Goal: Complete application form

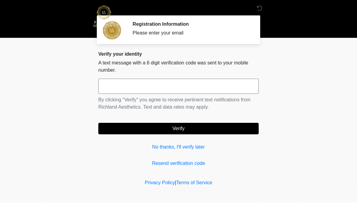
click at [145, 86] on input "text" at bounding box center [178, 86] width 160 height 15
type input "******"
click at [215, 127] on button "Verify" at bounding box center [178, 128] width 160 height 11
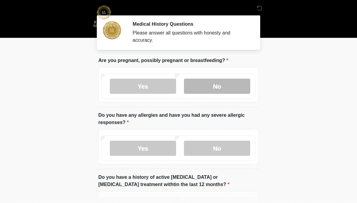
click at [215, 85] on label "No" at bounding box center [217, 86] width 66 height 15
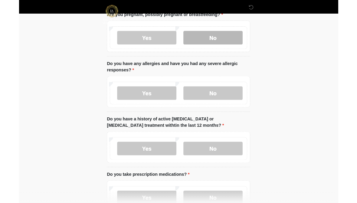
scroll to position [68, 0]
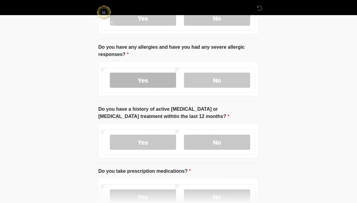
click at [146, 76] on label "Yes" at bounding box center [143, 80] width 66 height 15
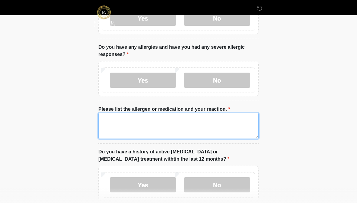
click at [165, 124] on textarea "Please list the allergen or medication and your reaction." at bounding box center [178, 126] width 160 height 26
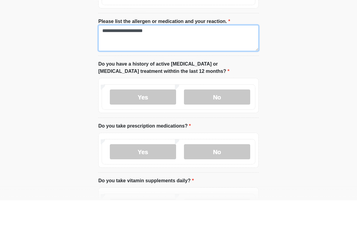
scroll to position [129, 0]
type textarea "**********"
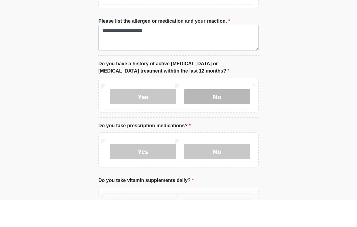
click at [228, 116] on label "No" at bounding box center [217, 123] width 66 height 15
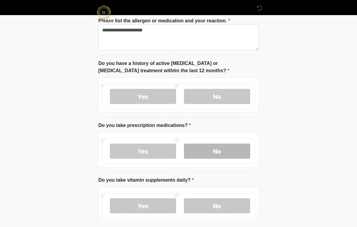
click at [224, 149] on label "No" at bounding box center [217, 151] width 66 height 15
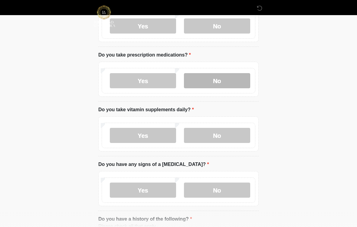
scroll to position [227, 0]
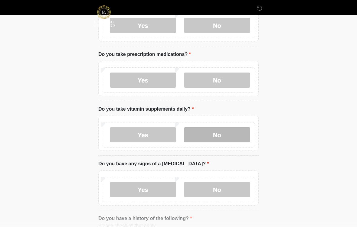
click at [216, 132] on label "No" at bounding box center [217, 135] width 66 height 15
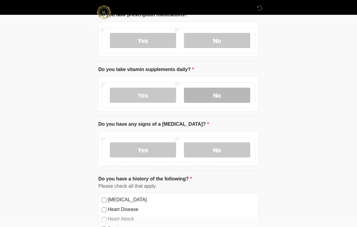
scroll to position [268, 0]
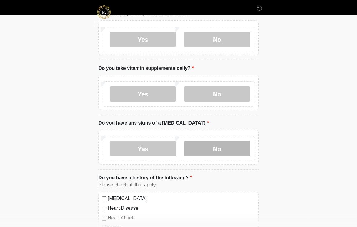
click at [213, 150] on label "No" at bounding box center [217, 149] width 66 height 15
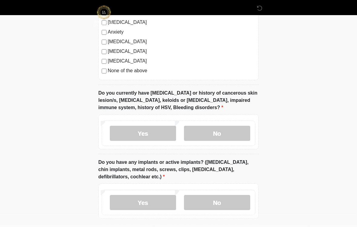
scroll to position [508, 0]
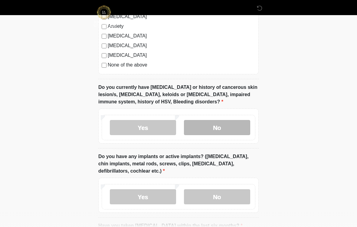
click at [223, 129] on label "No" at bounding box center [217, 127] width 66 height 15
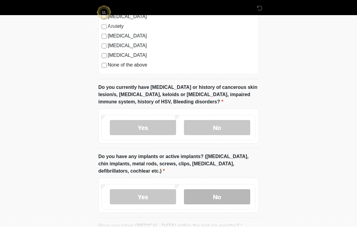
click at [223, 194] on label "No" at bounding box center [217, 196] width 66 height 15
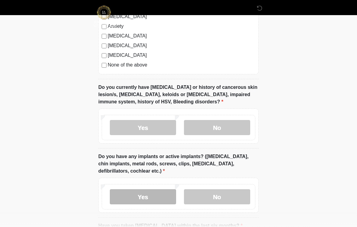
click at [139, 196] on label "Yes" at bounding box center [143, 196] width 66 height 15
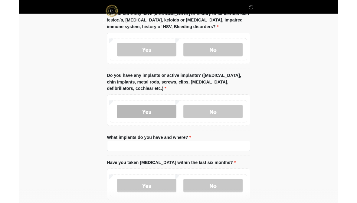
scroll to position [603, 0]
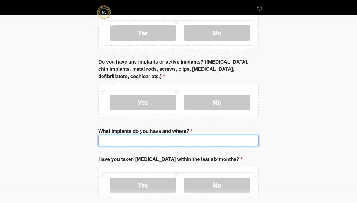
click at [116, 139] on input "What implants do you have and where?" at bounding box center [178, 140] width 160 height 11
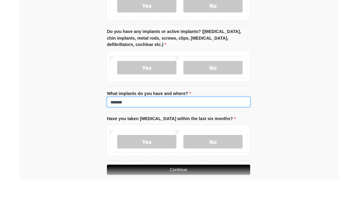
scroll to position [627, 0]
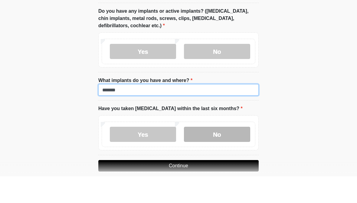
type input "******"
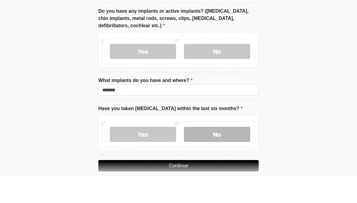
click at [220, 153] on label "No" at bounding box center [217, 160] width 66 height 15
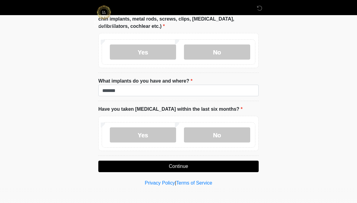
click at [231, 165] on button "Continue" at bounding box center [178, 166] width 160 height 11
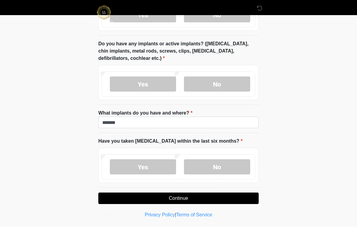
scroll to position [629, 0]
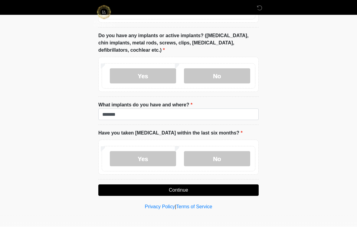
click at [223, 187] on button "Continue" at bounding box center [178, 190] width 160 height 11
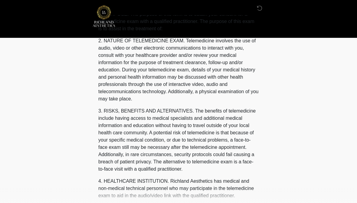
scroll to position [0, 0]
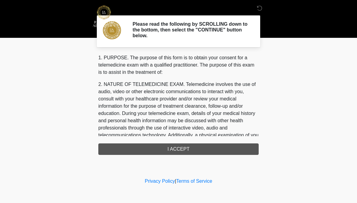
click at [214, 148] on div "1. PURPOSE. The purpose of this form is to obtain your consent for a telemedici…" at bounding box center [178, 104] width 160 height 101
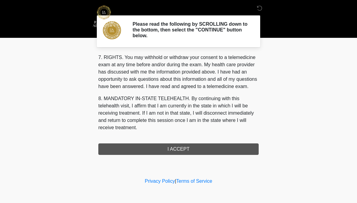
click at [201, 150] on div "1. PURPOSE. The purpose of this form is to obtain your consent for a telemedici…" at bounding box center [178, 104] width 160 height 101
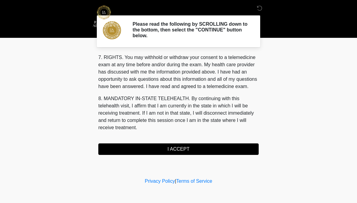
click at [210, 145] on button "I ACCEPT" at bounding box center [178, 148] width 160 height 11
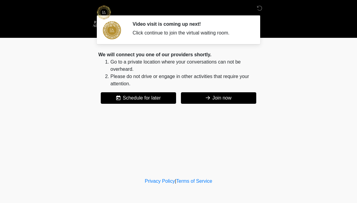
click at [225, 94] on button "Join now" at bounding box center [218, 97] width 75 height 11
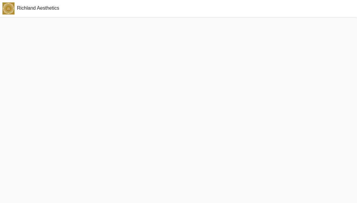
scroll to position [2, 0]
